Goal: Task Accomplishment & Management: Use online tool/utility

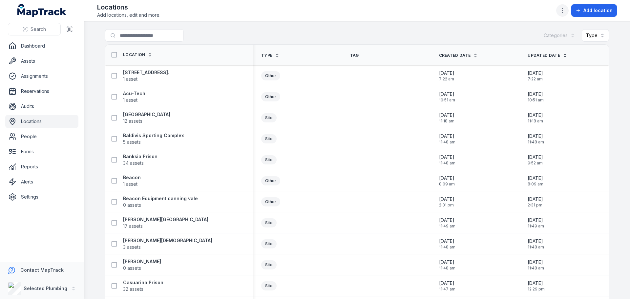
click at [566, 9] on icon "button" at bounding box center [562, 10] width 7 height 7
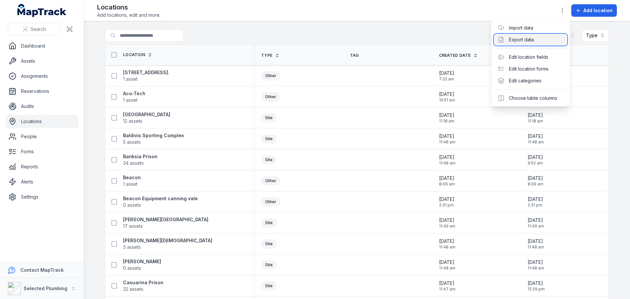
click at [530, 39] on div "Export data" at bounding box center [531, 40] width 74 height 12
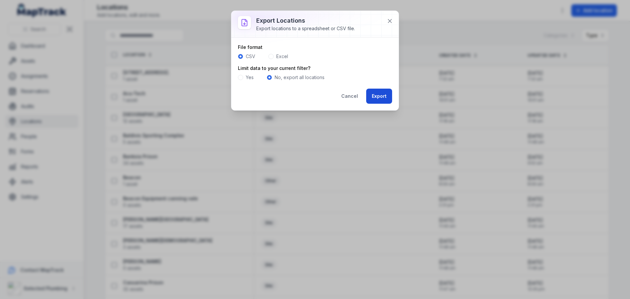
click at [381, 93] on button "Export" at bounding box center [379, 96] width 26 height 15
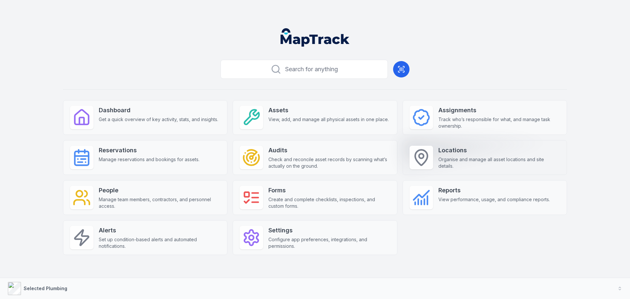
click at [457, 154] on strong "Locations" at bounding box center [499, 150] width 122 height 9
